Goal: Information Seeking & Learning: Understand process/instructions

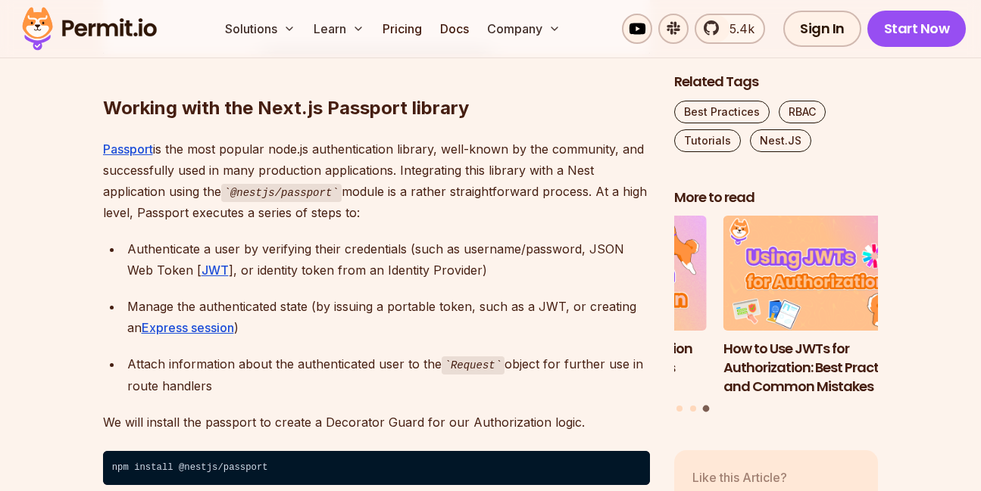
scroll to position [2453, 0]
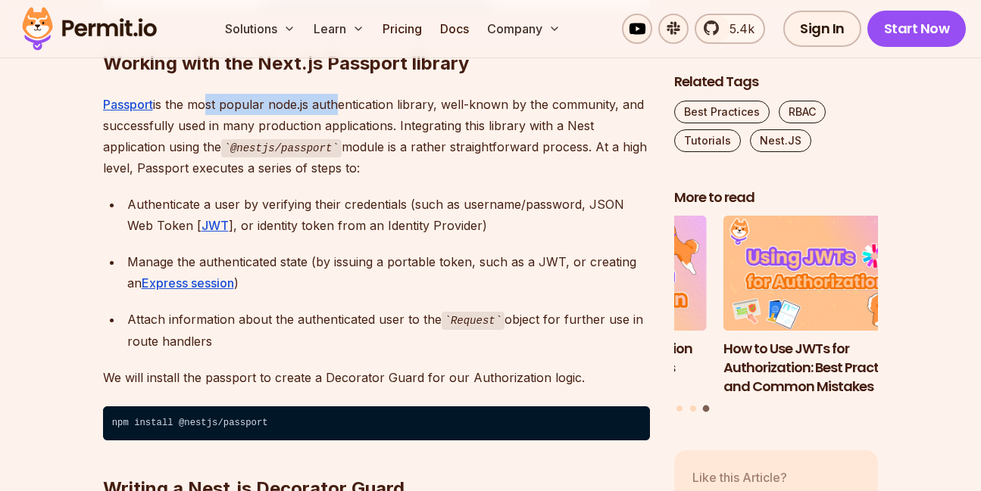
drag, startPoint x: 205, startPoint y: 104, endPoint x: 343, endPoint y: 108, distance: 137.9
click at [338, 108] on p "Passport is the most popular node.js authentication library, well-known by the …" at bounding box center [376, 137] width 547 height 86
click at [374, 108] on p "Passport is the most popular node.js authentication library, well-known by the …" at bounding box center [376, 137] width 547 height 86
click at [474, 104] on p "Passport is the most popular node.js authentication library, well-known by the …" at bounding box center [376, 137] width 547 height 86
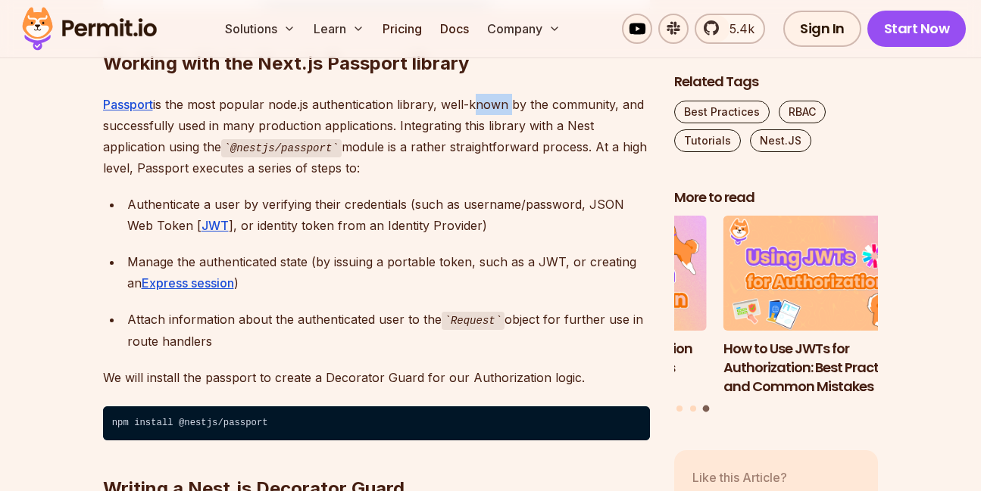
click at [475, 105] on p "Passport is the most popular node.js authentication library, well-known by the …" at bounding box center [376, 137] width 547 height 86
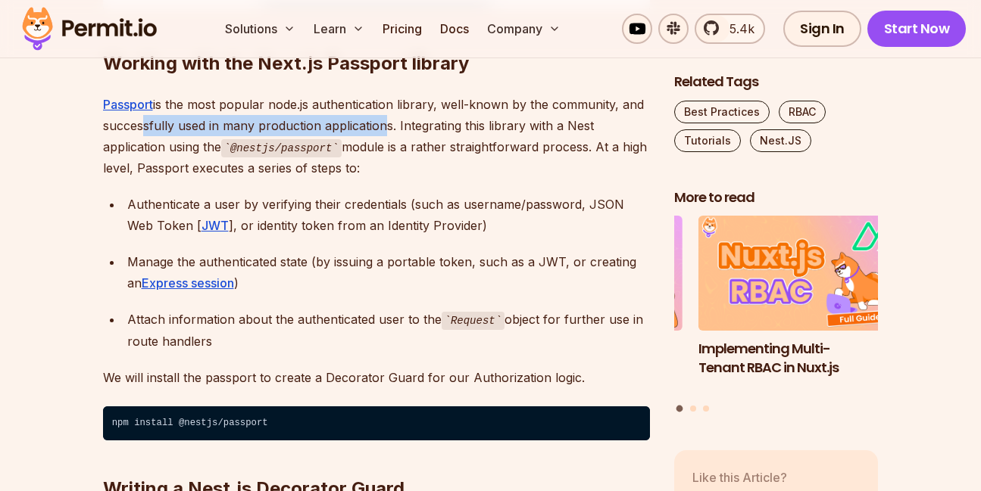
drag, startPoint x: 139, startPoint y: 134, endPoint x: 420, endPoint y: 127, distance: 281.7
click at [382, 129] on p "Passport is the most popular node.js authentication library, well-known by the …" at bounding box center [376, 137] width 547 height 86
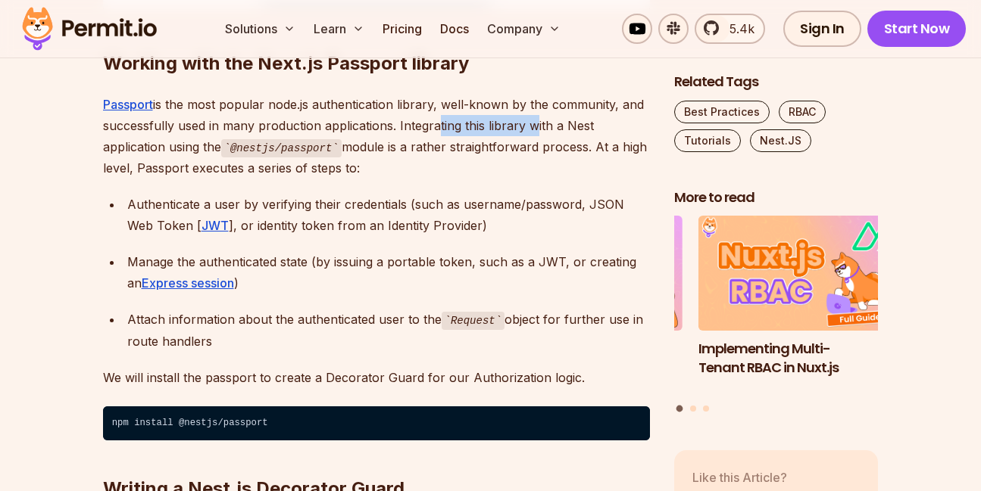
drag, startPoint x: 432, startPoint y: 127, endPoint x: 538, endPoint y: 128, distance: 106.0
click at [538, 128] on p "Passport is the most popular node.js authentication library, well-known by the …" at bounding box center [376, 137] width 547 height 86
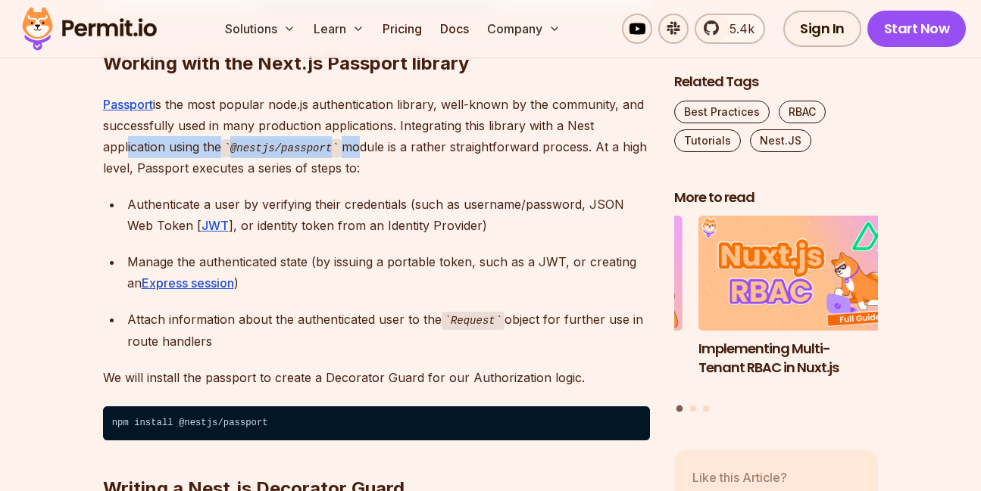
drag, startPoint x: 245, startPoint y: 149, endPoint x: 401, endPoint y: 141, distance: 157.0
click at [372, 141] on p "Passport is the most popular node.js authentication library, well-known by the …" at bounding box center [376, 137] width 547 height 86
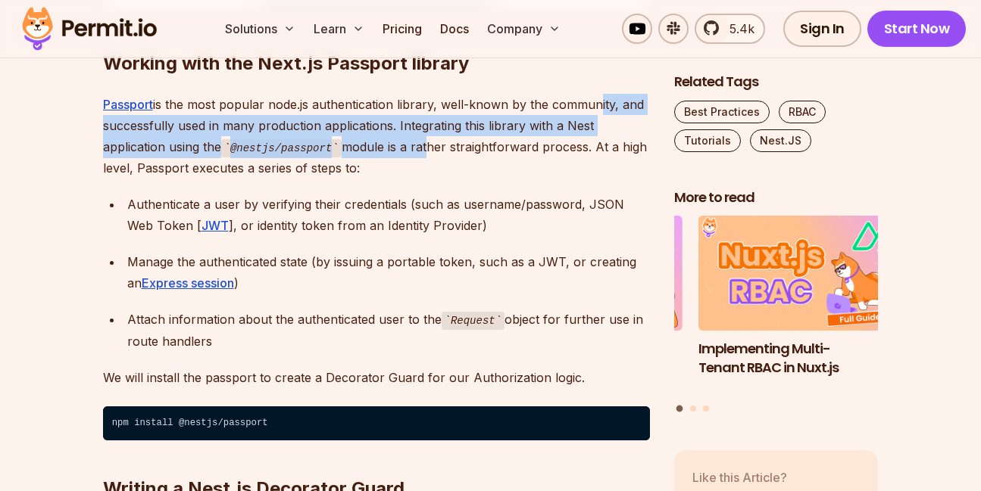
drag, startPoint x: 428, startPoint y: 142, endPoint x: 593, endPoint y: 110, distance: 168.1
click at [593, 110] on p "Passport is the most popular node.js authentication library, well-known by the …" at bounding box center [376, 137] width 547 height 86
click at [563, 122] on p "Passport is the most popular node.js authentication library, well-known by the …" at bounding box center [376, 137] width 547 height 86
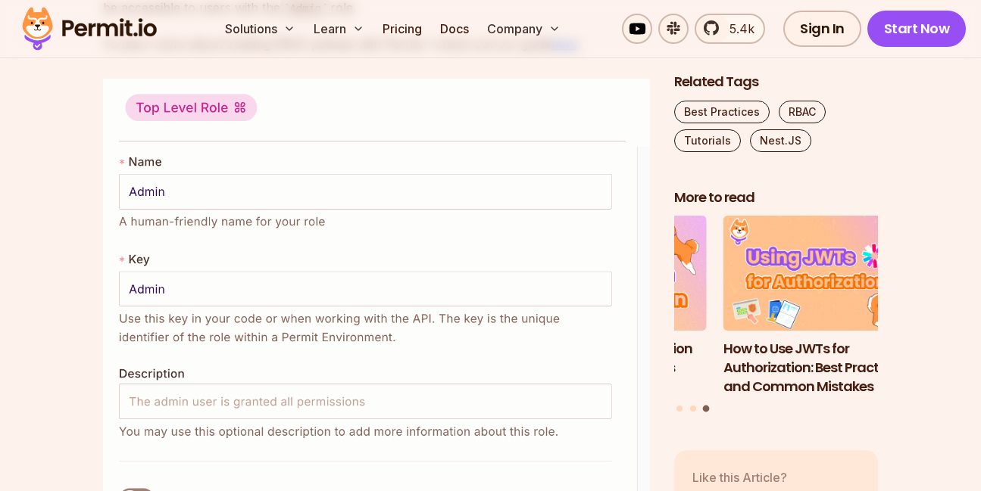
scroll to position [5542, 0]
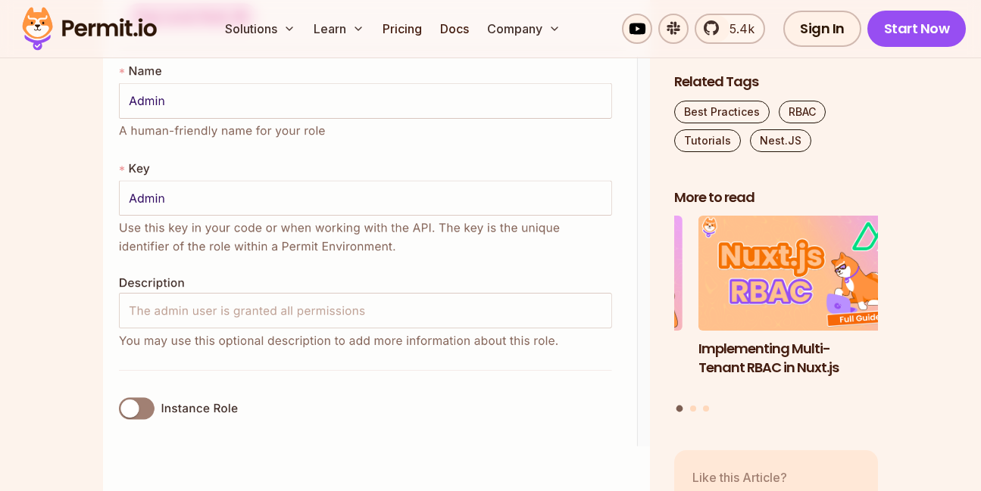
drag, startPoint x: 218, startPoint y: 315, endPoint x: 341, endPoint y: 314, distance: 123.4
